Goal: Task Accomplishment & Management: Use online tool/utility

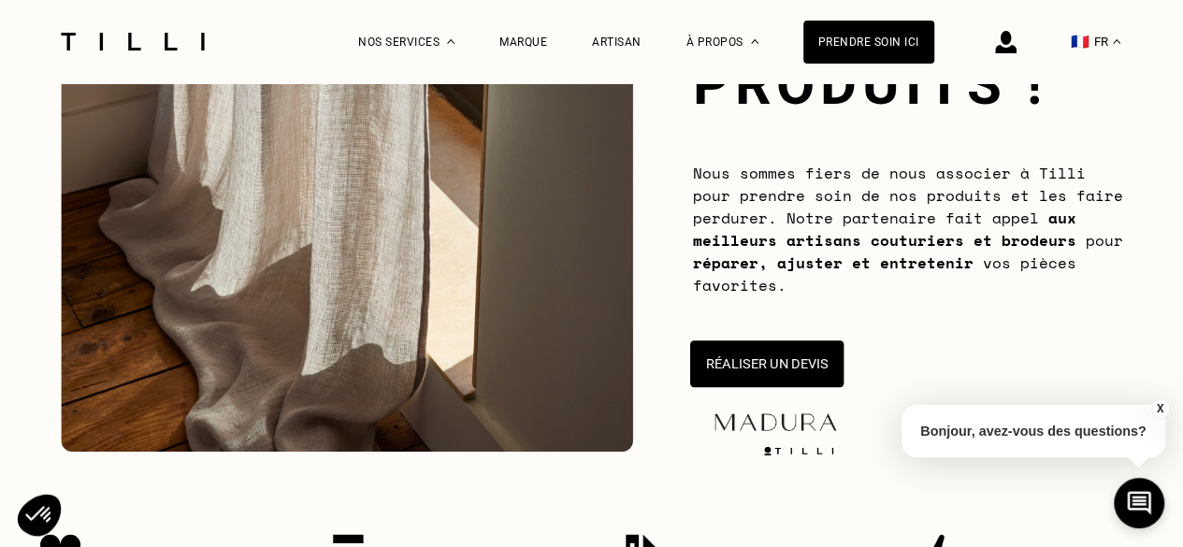
click at [807, 367] on button "Réaliser un devis" at bounding box center [765, 363] width 153 height 47
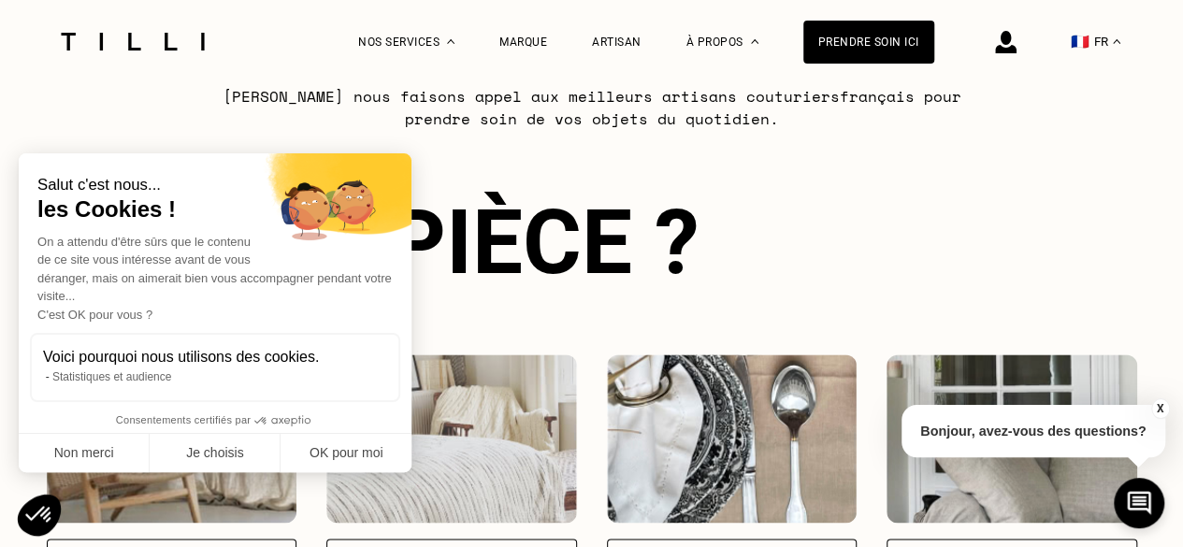
scroll to position [1206, 0]
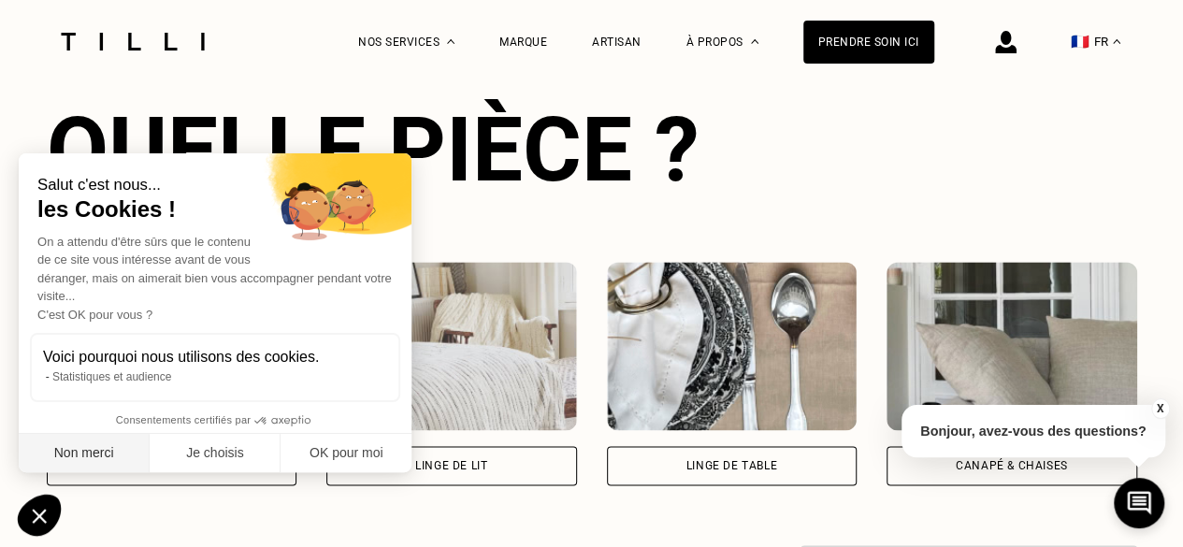
click at [108, 453] on button "Non merci" at bounding box center [84, 453] width 131 height 39
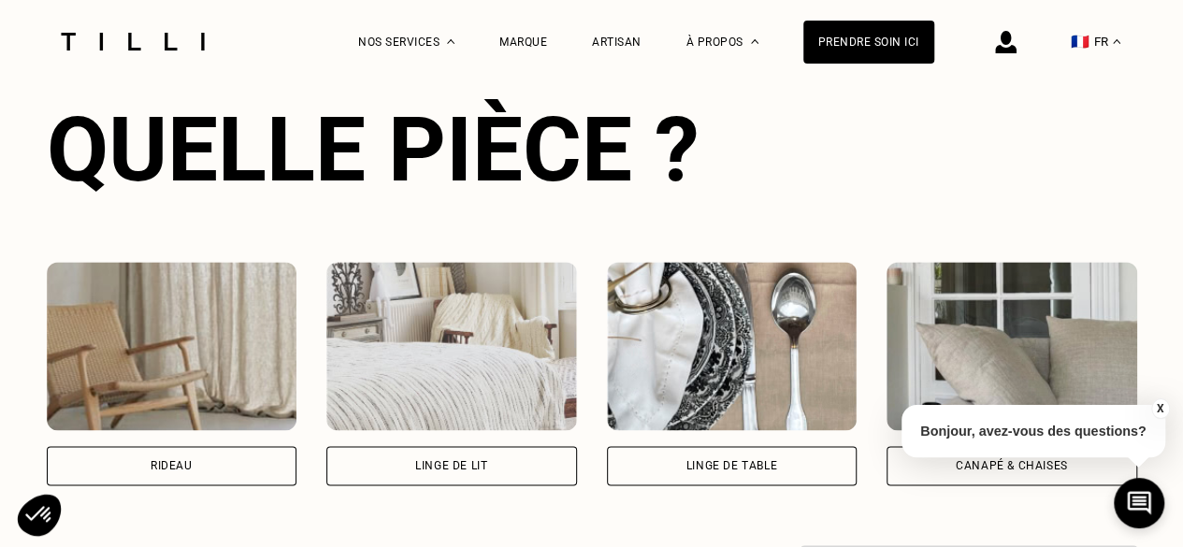
click at [151, 328] on img at bounding box center [172, 346] width 251 height 168
select select "FR"
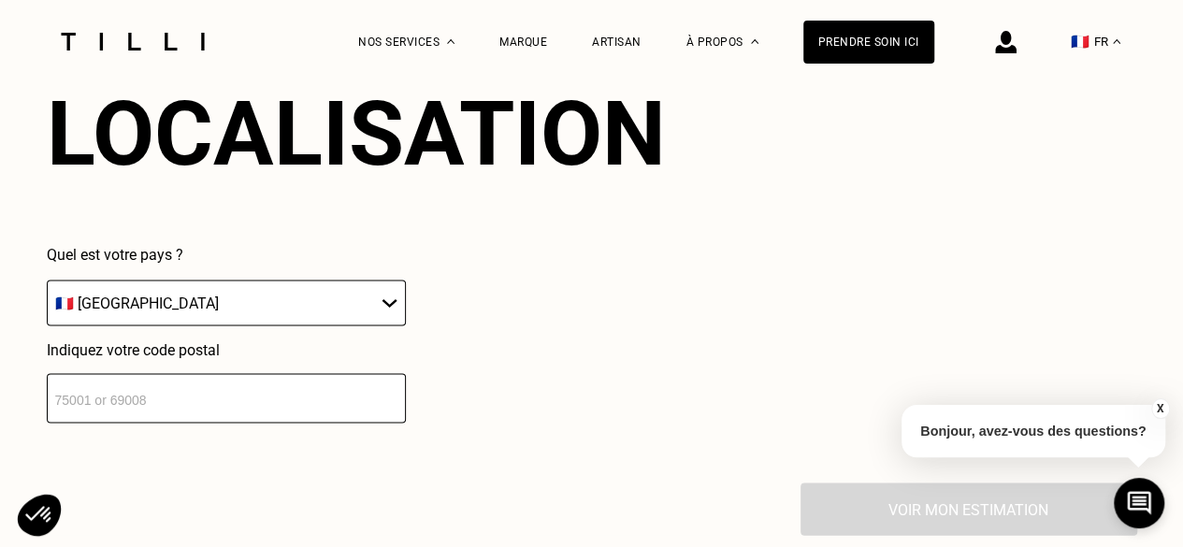
scroll to position [1828, 0]
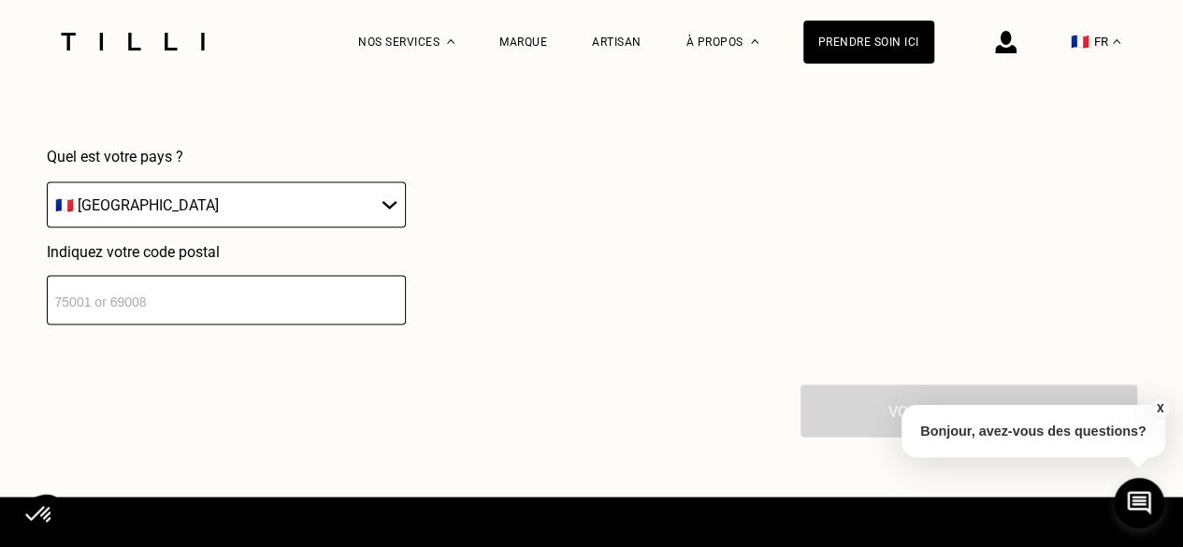
click at [246, 317] on input "number" at bounding box center [226, 301] width 359 height 50
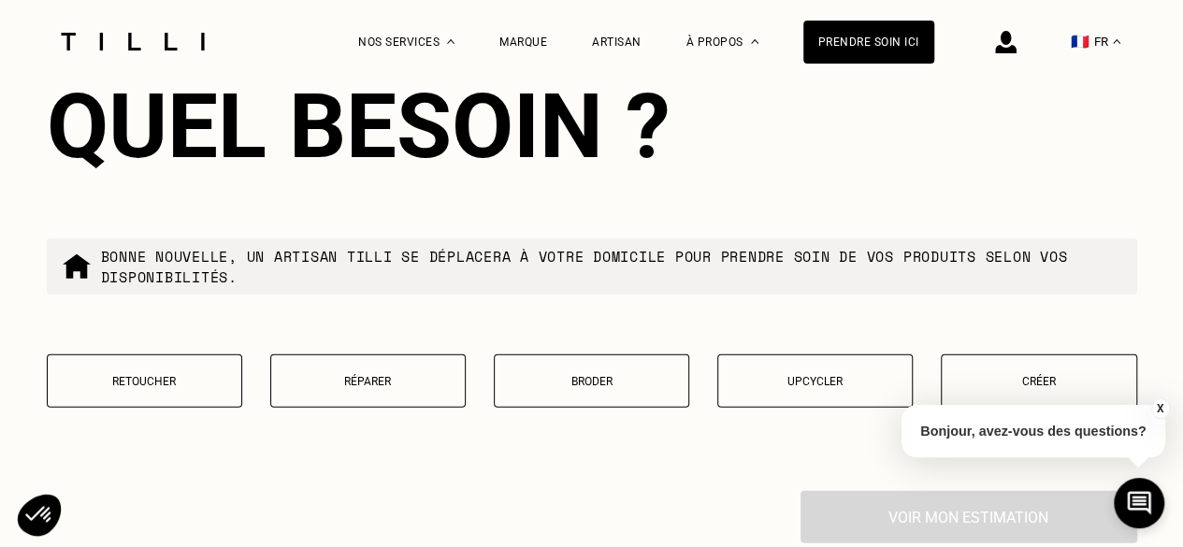
scroll to position [2293, 0]
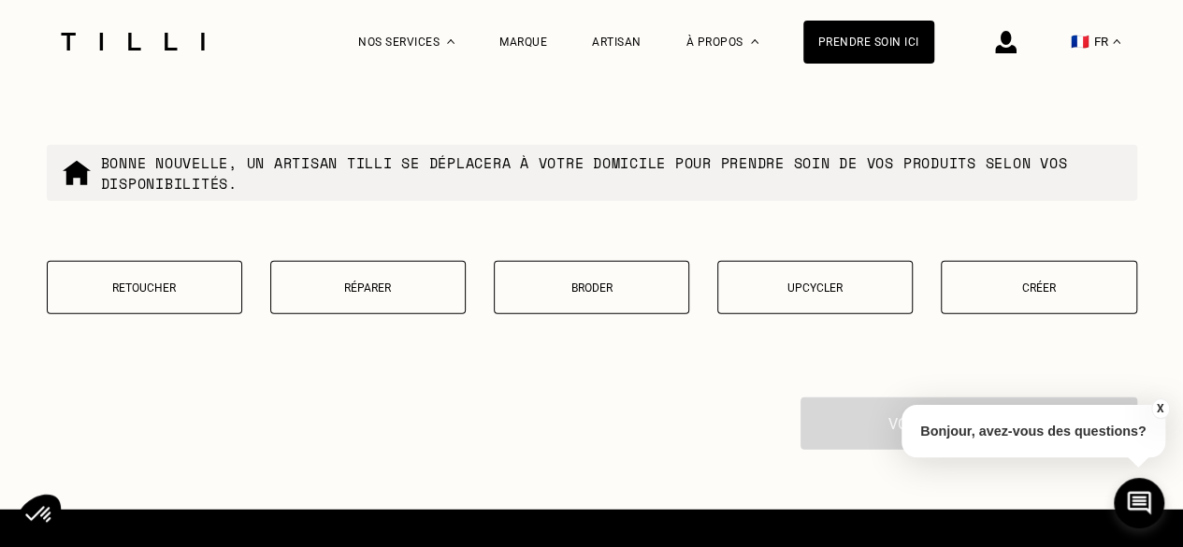
type input "69007"
click at [153, 295] on p "Retoucher" at bounding box center [144, 287] width 175 height 13
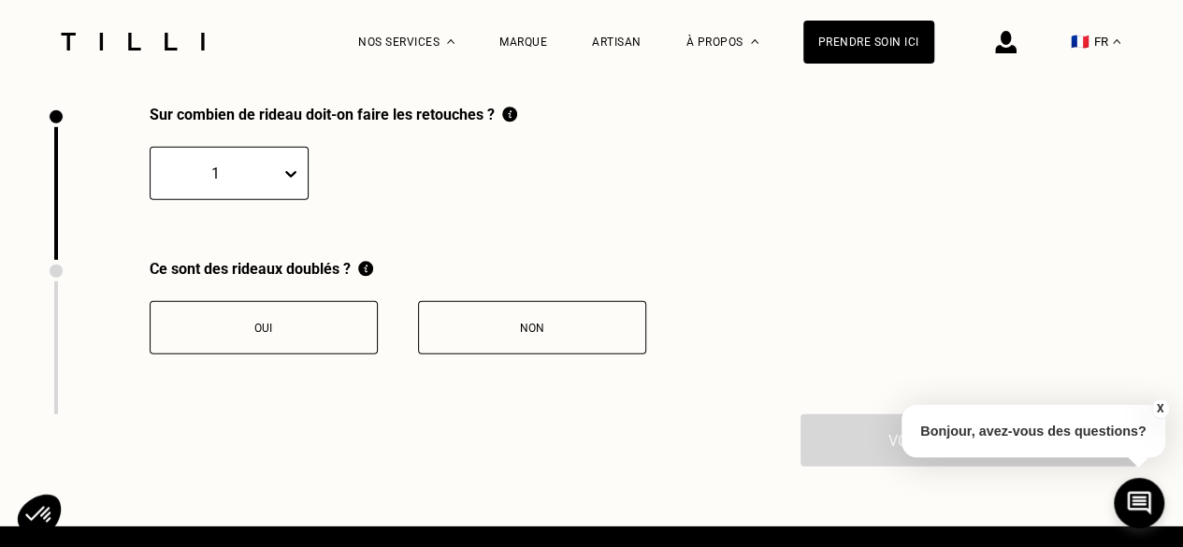
scroll to position [2585, 0]
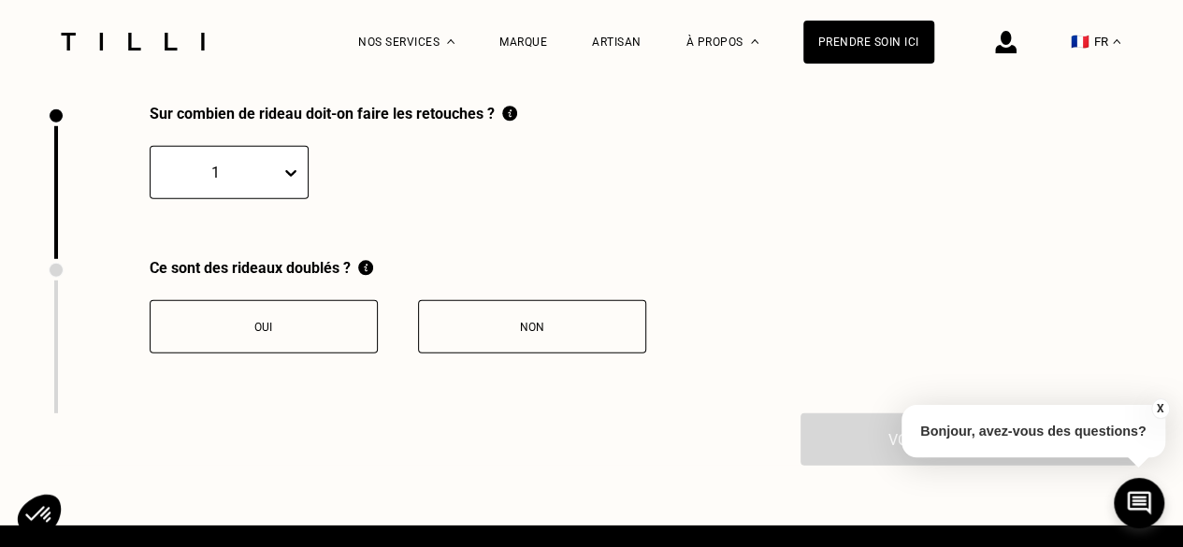
click at [476, 334] on div "Non" at bounding box center [532, 327] width 208 height 13
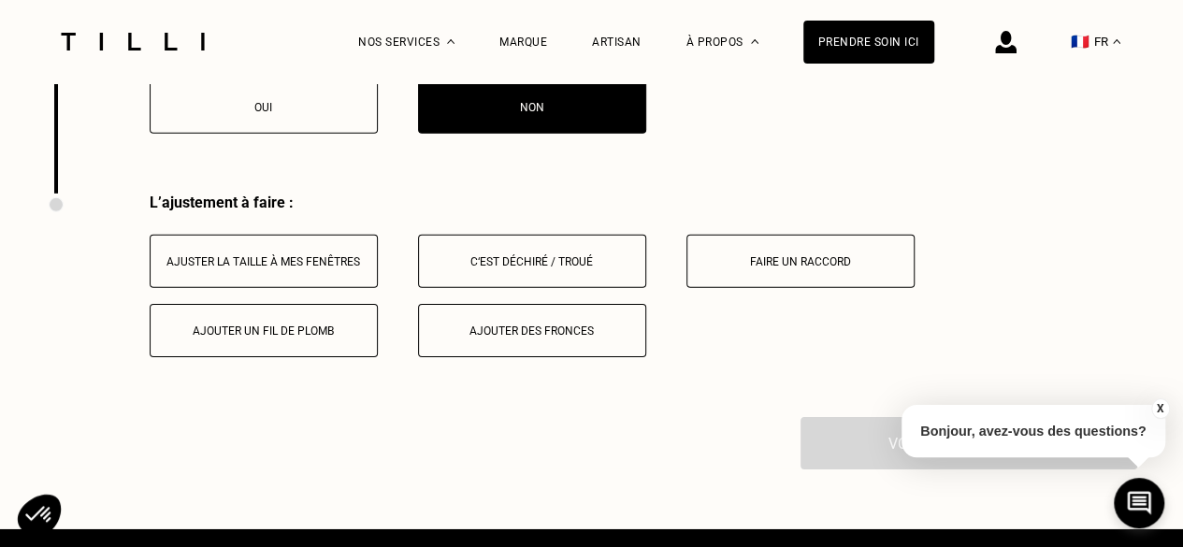
scroll to position [2895, 0]
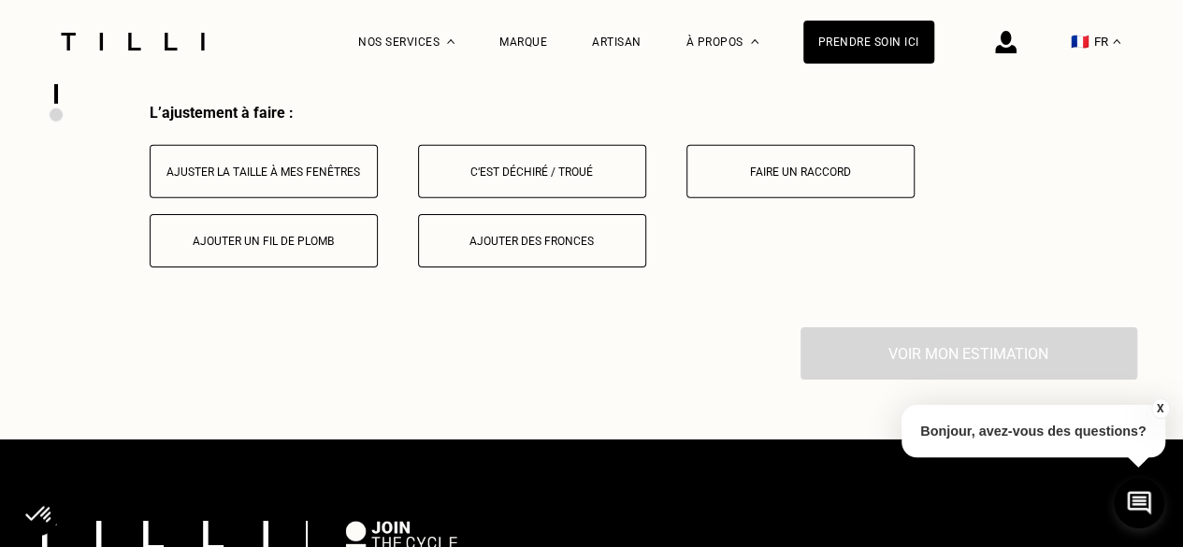
click at [281, 179] on div "Ajuster la taille à mes fenêtres" at bounding box center [264, 171] width 208 height 13
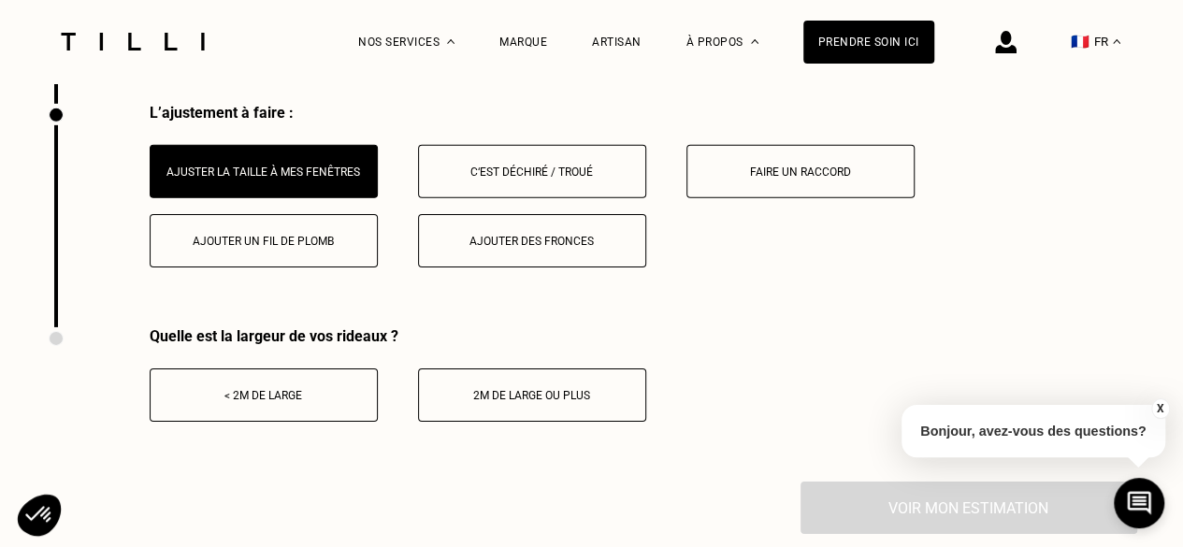
scroll to position [2988, 0]
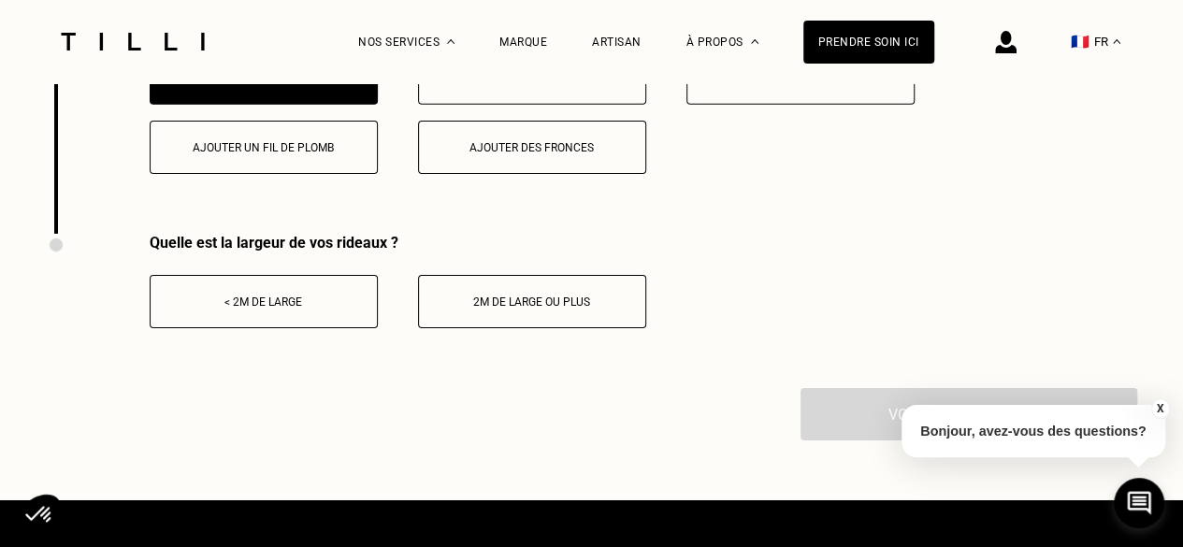
click at [326, 309] on div "< 2m de large" at bounding box center [264, 301] width 208 height 13
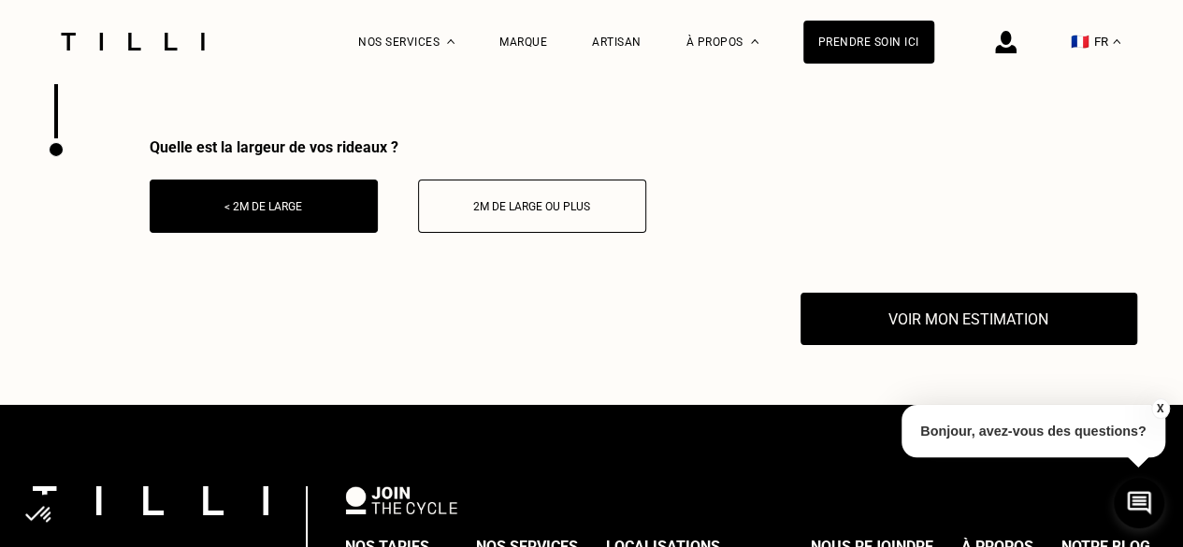
scroll to position [3175, 0]
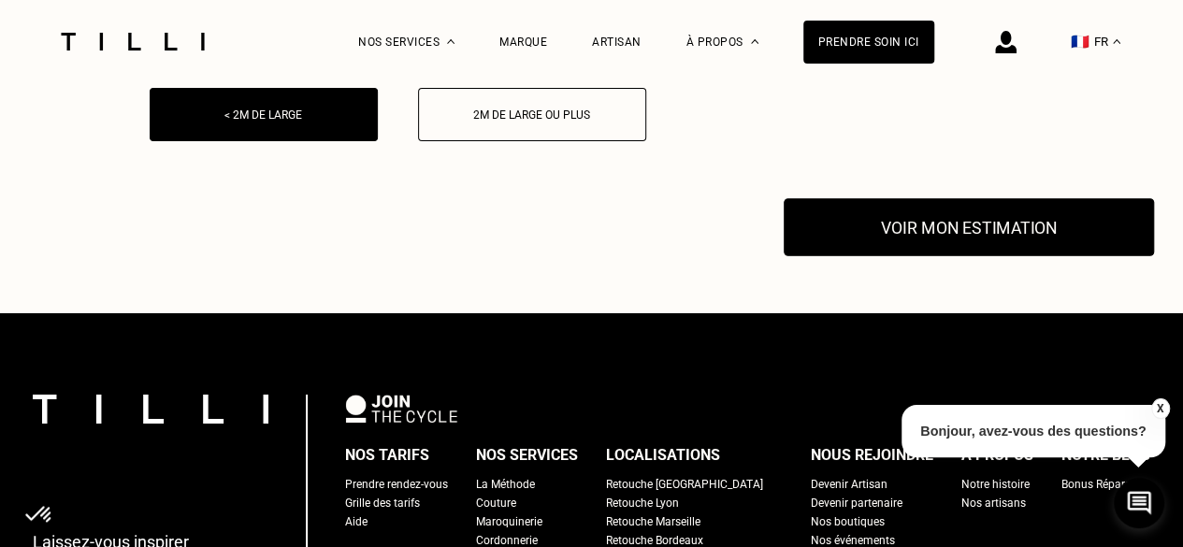
click at [985, 235] on button "Voir mon estimation" at bounding box center [969, 227] width 370 height 58
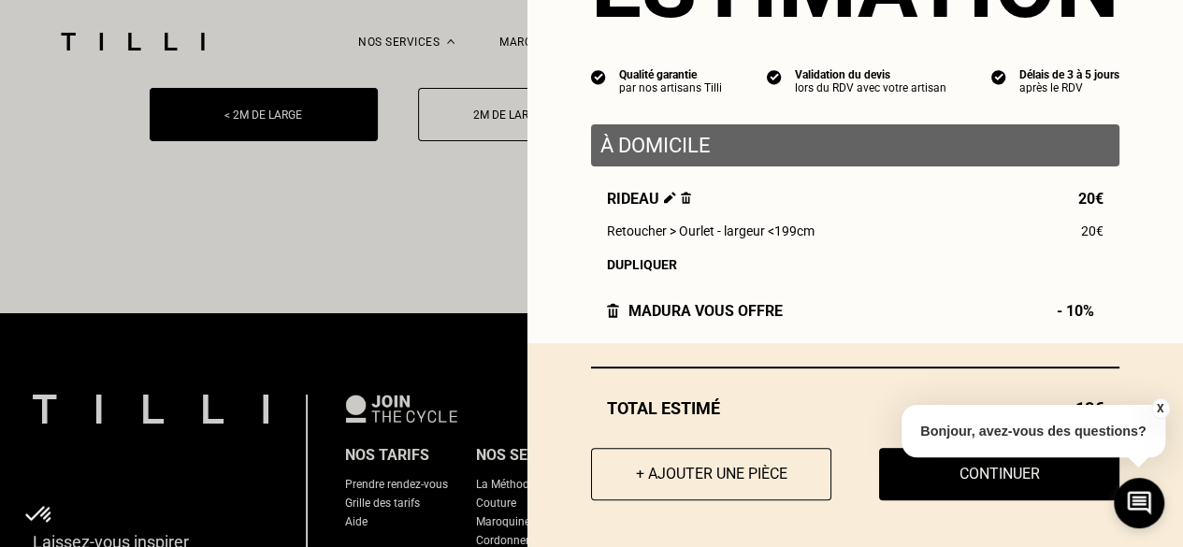
scroll to position [3456, 0]
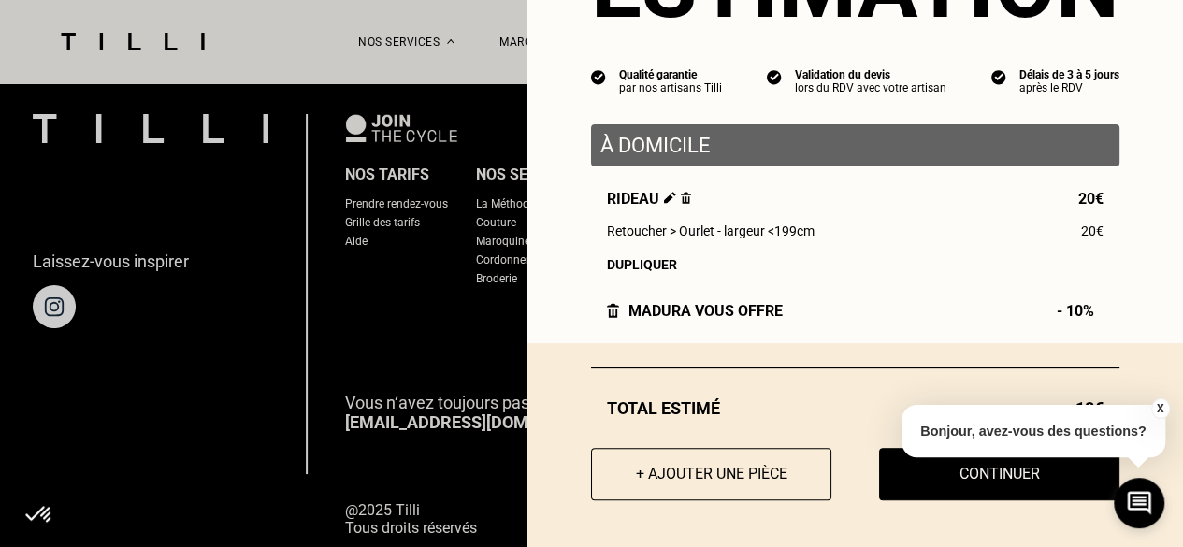
click at [1156, 406] on button "X" at bounding box center [1159, 408] width 19 height 21
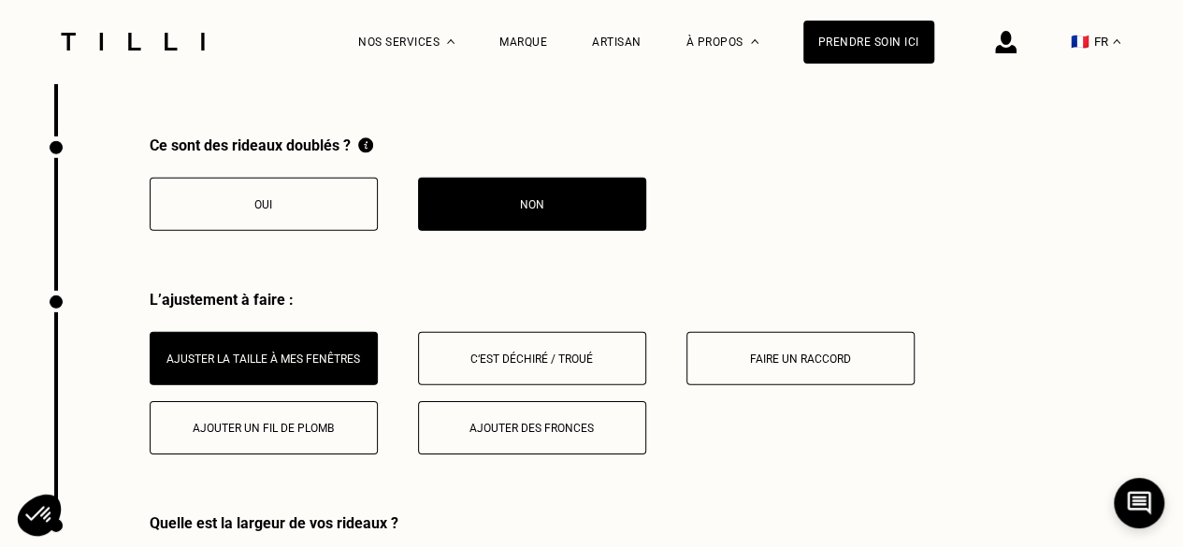
scroll to position [2988, 0]
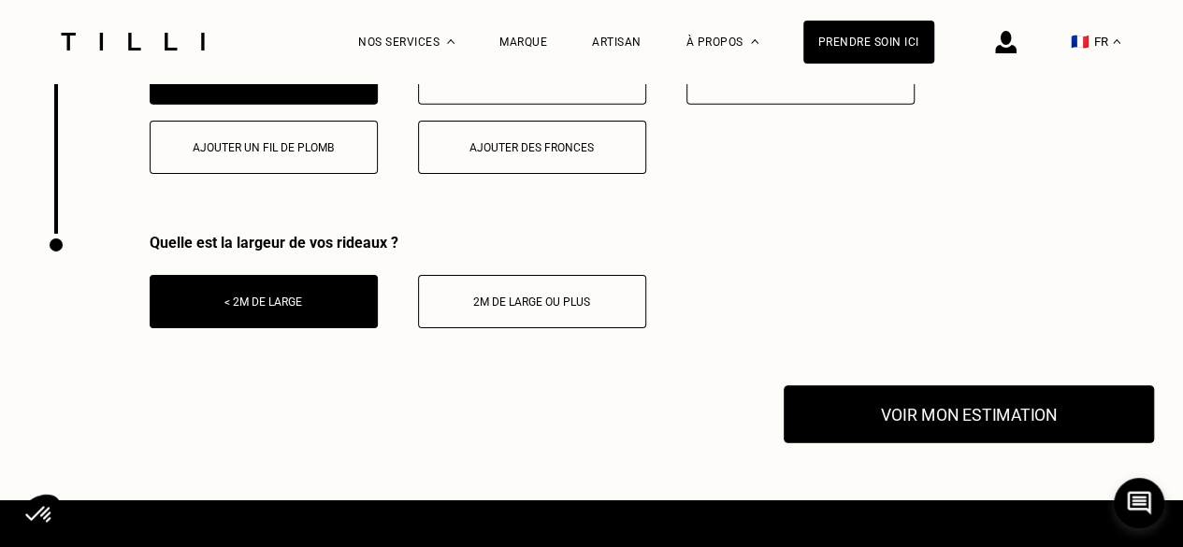
click at [940, 429] on button "Voir mon estimation" at bounding box center [969, 414] width 370 height 58
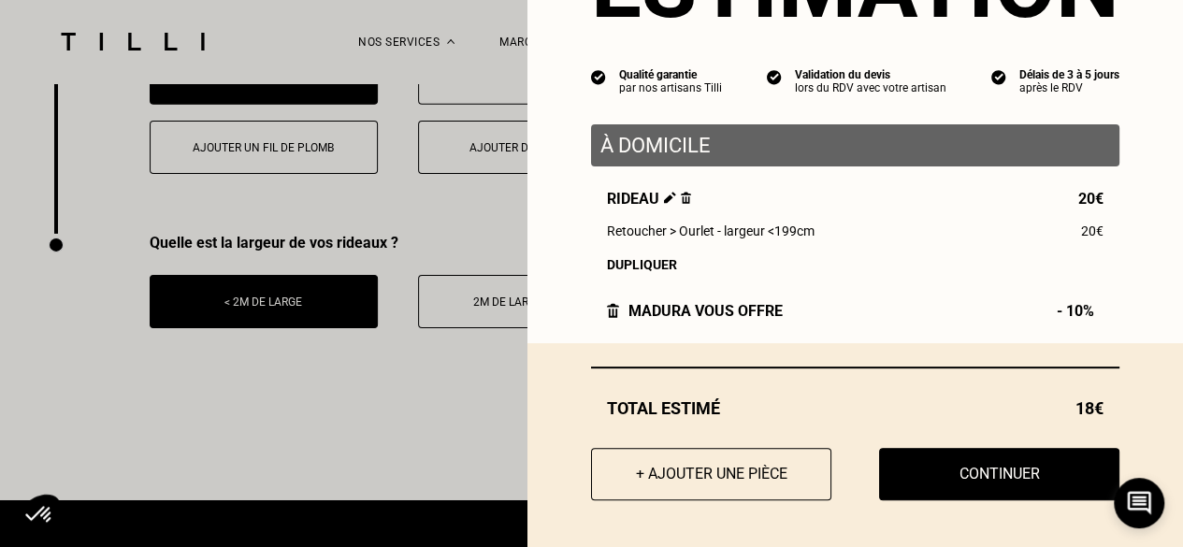
scroll to position [133, 0]
